Goal: Check status: Check status

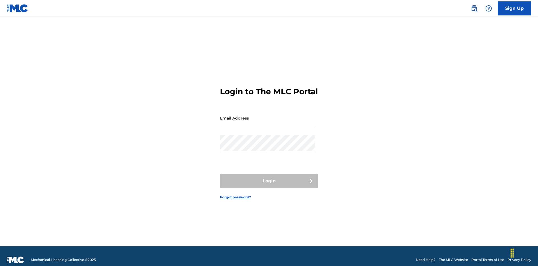
scroll to position [7, 0]
click at [267, 115] on input "Email Address" at bounding box center [267, 118] width 95 height 16
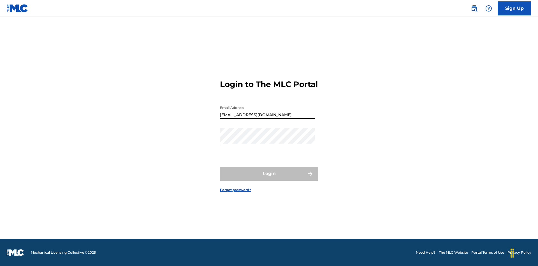
type input "Duke.McTesterson@gmail.com"
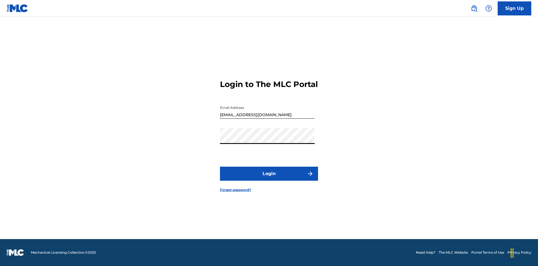
click at [269, 178] on button "Login" at bounding box center [269, 174] width 98 height 14
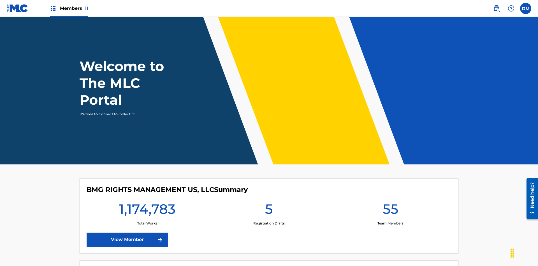
click at [69, 8] on span "Members 11" at bounding box center [74, 8] width 28 height 6
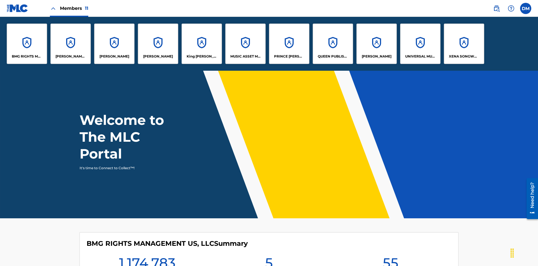
click at [420, 56] on p "UNIVERSAL MUSIC PUB GROUP" at bounding box center [420, 56] width 31 height 5
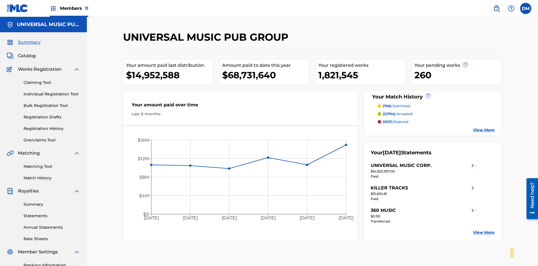
click at [29, 39] on span "Summary" at bounding box center [29, 42] width 23 height 7
click at [387, 104] on span "(700)" at bounding box center [387, 106] width 9 height 4
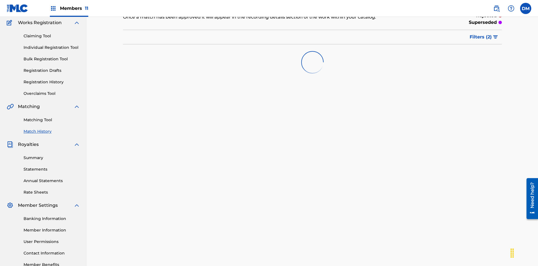
click at [481, 37] on span "Filters ( 2 )" at bounding box center [481, 37] width 22 height 7
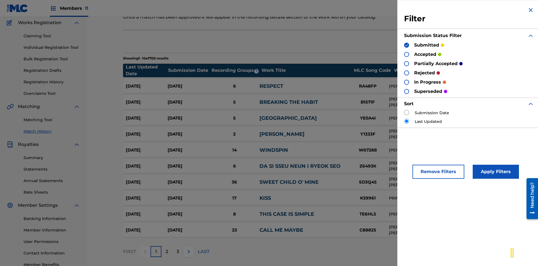
scroll to position [56, 0]
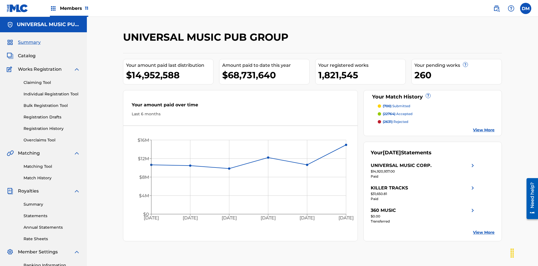
scroll to position [78, 0]
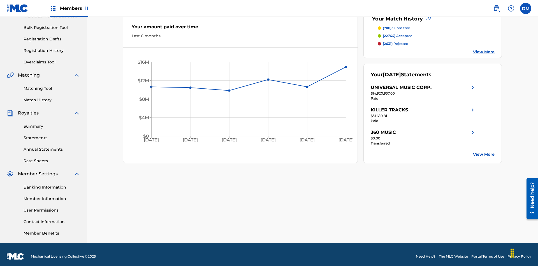
click at [389, 36] on span "(22764)" at bounding box center [389, 36] width 13 height 4
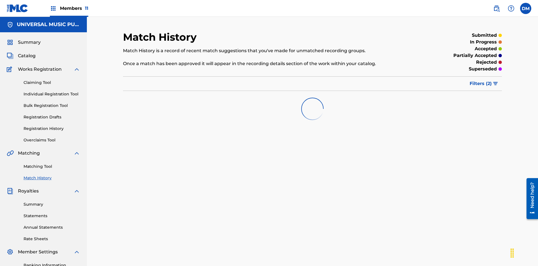
click at [481, 80] on span "Filters ( 2 )" at bounding box center [481, 83] width 22 height 7
click at [29, 39] on span "Summary" at bounding box center [29, 42] width 23 height 7
